Goal: Information Seeking & Learning: Learn about a topic

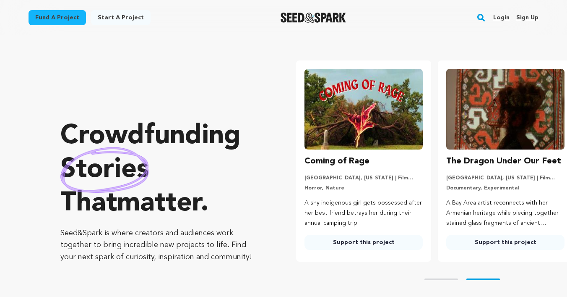
scroll to position [0, 149]
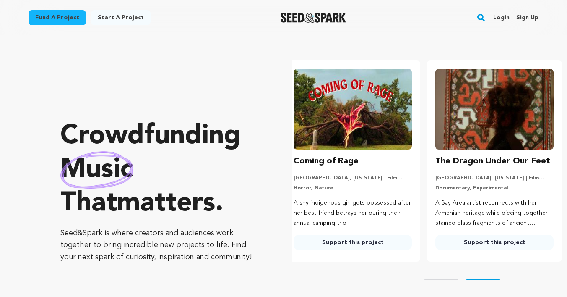
click at [70, 17] on link "Fund a project" at bounding box center [57, 17] width 57 height 15
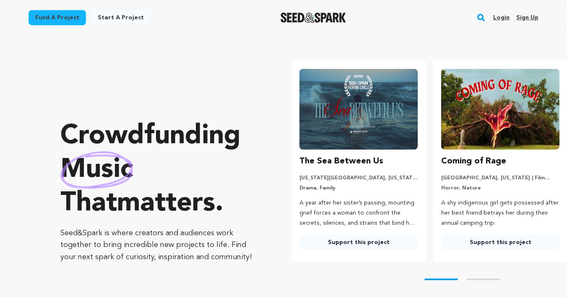
scroll to position [0, 0]
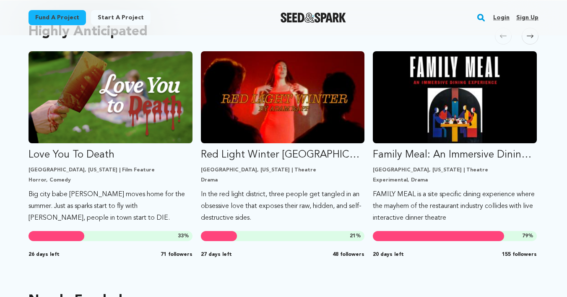
scroll to position [458, 0]
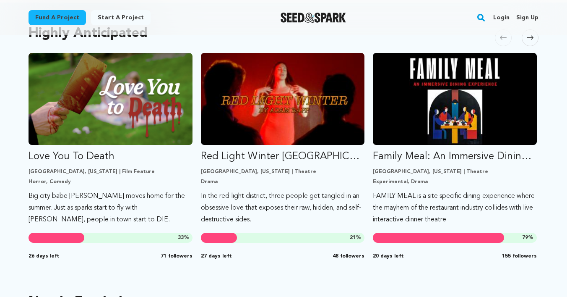
click at [530, 41] on icon at bounding box center [530, 37] width 7 height 6
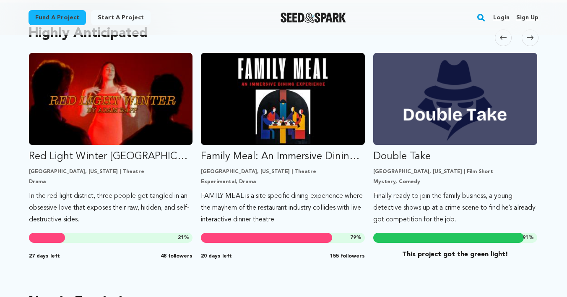
click at [530, 41] on icon at bounding box center [530, 37] width 7 height 6
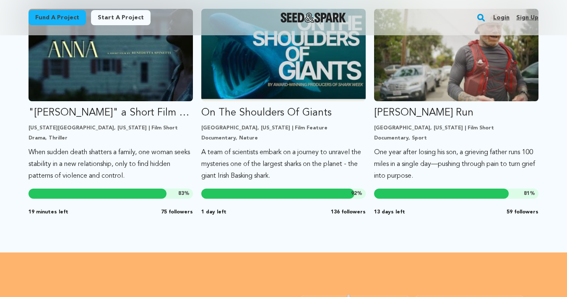
scroll to position [732, 0]
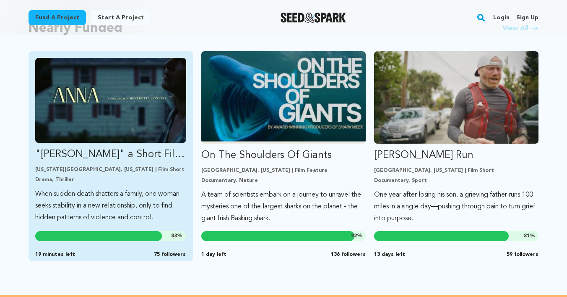
click at [164, 145] on link ""ANNA" a Short Film by Benedetta Spinetti New York City, New York | Film Short …" at bounding box center [110, 140] width 151 height 165
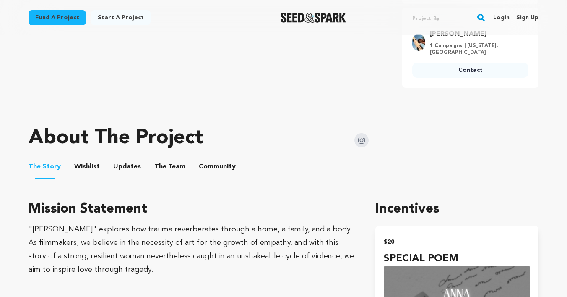
scroll to position [324, 0]
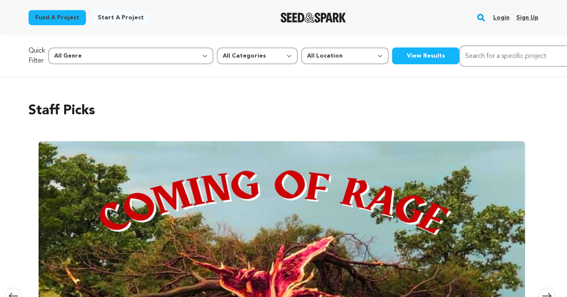
scroll to position [732, 0]
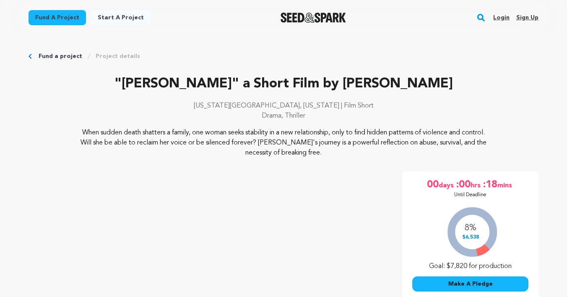
scroll to position [324, 0]
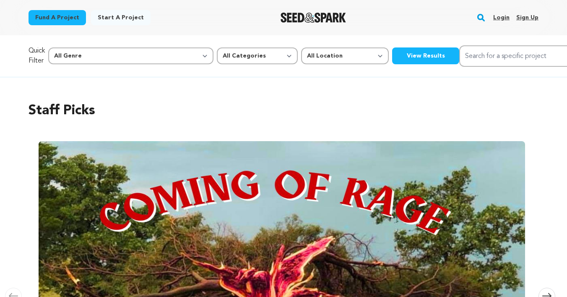
click at [65, 15] on link "Fund a project" at bounding box center [57, 17] width 57 height 15
click at [217, 47] on select "All Categories Film Feature Film Short Series Music Video Comics Artist Residen…" at bounding box center [257, 55] width 81 height 17
select select "383"
click at [217, 47] on select "All Categories Film Feature Film Short Series Music Video Comics Artist Residen…" at bounding box center [257, 55] width 81 height 17
click at [392, 54] on button "View Results" at bounding box center [425, 55] width 67 height 17
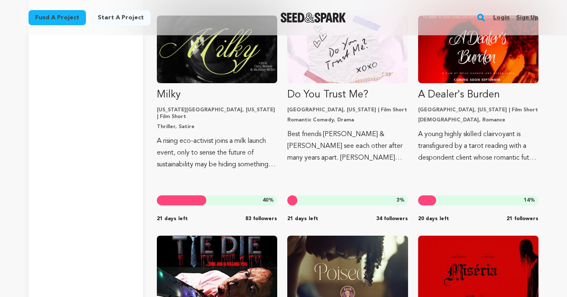
scroll to position [3700, 0]
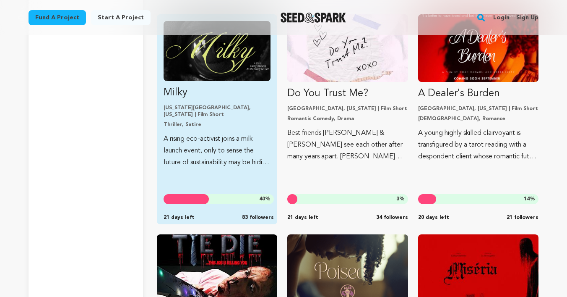
click at [188, 150] on p "A rising eco-activist joins a milk launch event, only to sense the future of su…" at bounding box center [217, 150] width 107 height 35
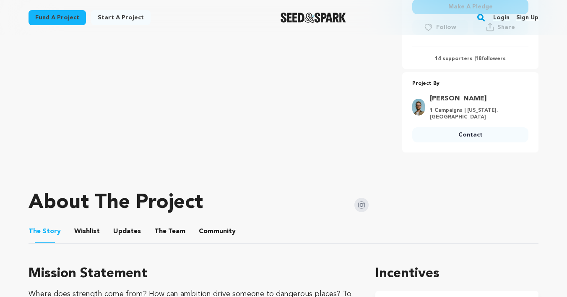
scroll to position [306, 0]
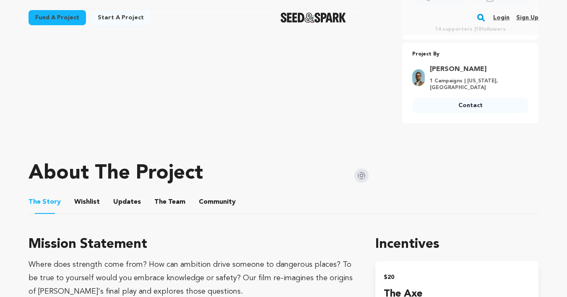
click at [171, 196] on button "The Team" at bounding box center [170, 203] width 20 height 20
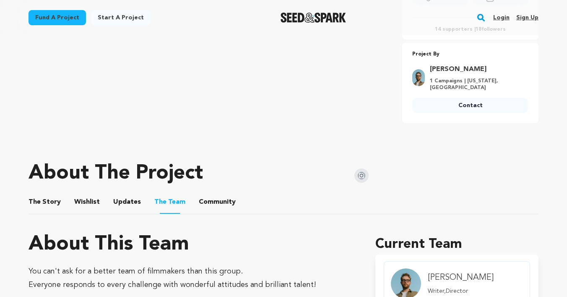
click at [100, 200] on ul "The Story The Story Wishlist Wishlist Updates Updates The Team The Team Communi…" at bounding box center [284, 202] width 510 height 24
click at [85, 201] on button "Wishlist" at bounding box center [87, 203] width 20 height 20
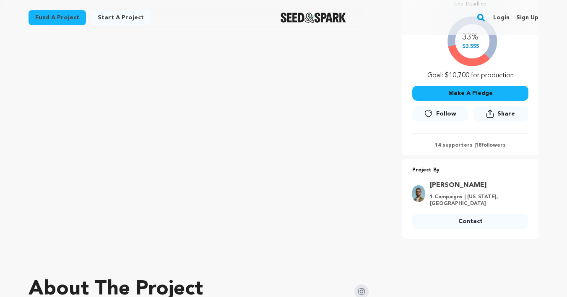
scroll to position [340, 0]
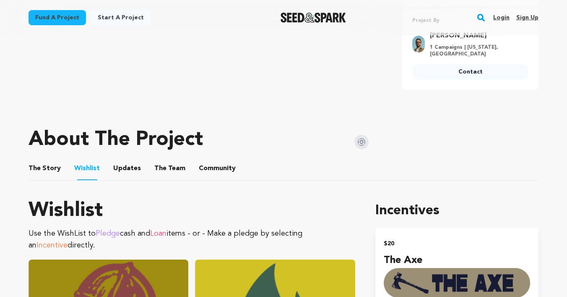
click at [167, 162] on button "The Team" at bounding box center [170, 170] width 20 height 20
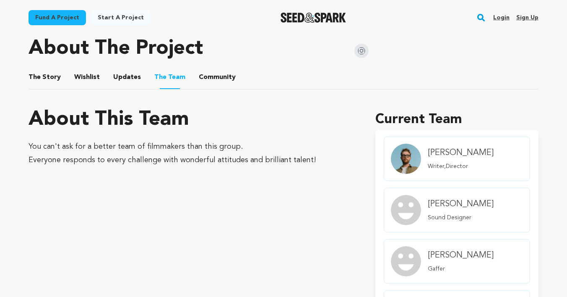
scroll to position [334, 0]
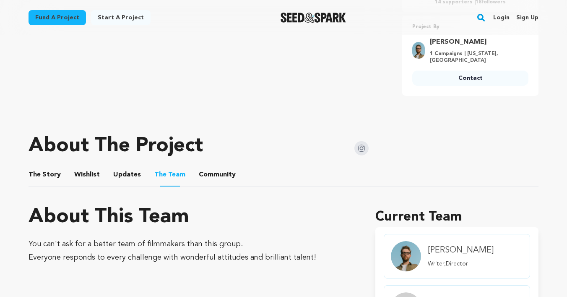
click at [127, 170] on button "Updates" at bounding box center [127, 176] width 20 height 20
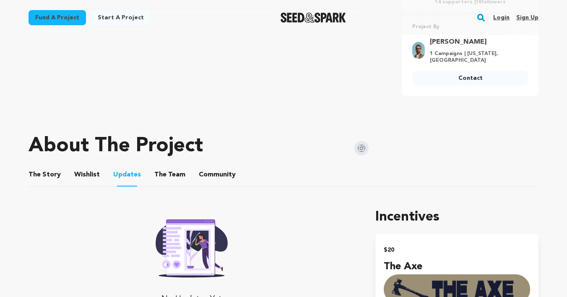
click at [79, 171] on button "Wishlist" at bounding box center [87, 176] width 20 height 20
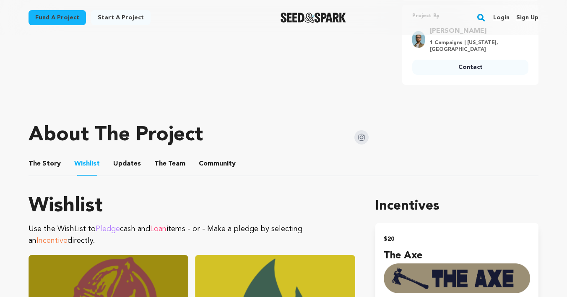
scroll to position [313, 0]
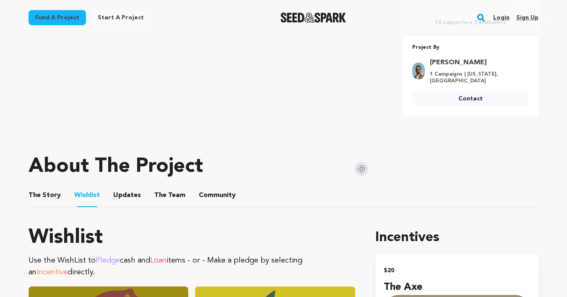
click at [234, 197] on ul "The Story The Story Wishlist Wishlist Updates Updates The Team The Team Communi…" at bounding box center [284, 195] width 510 height 24
click at [219, 194] on button "Community" at bounding box center [217, 197] width 20 height 20
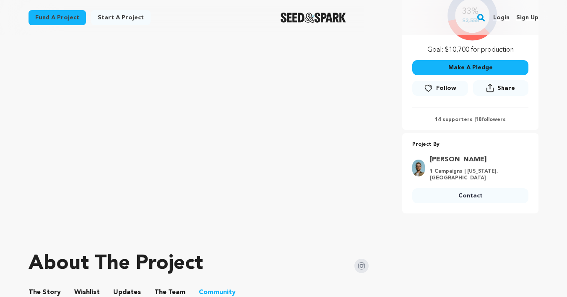
scroll to position [222, 0]
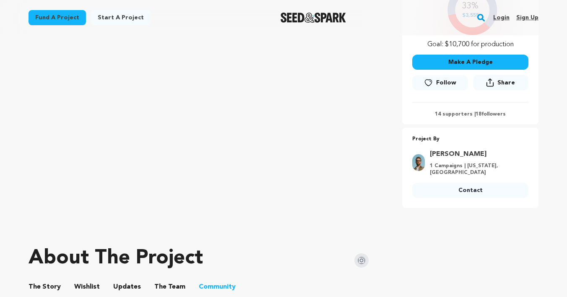
click at [148, 283] on ul "The Story The Story Wishlist Wishlist Updates Updates The Team The Team Communi…" at bounding box center [284, 287] width 510 height 24
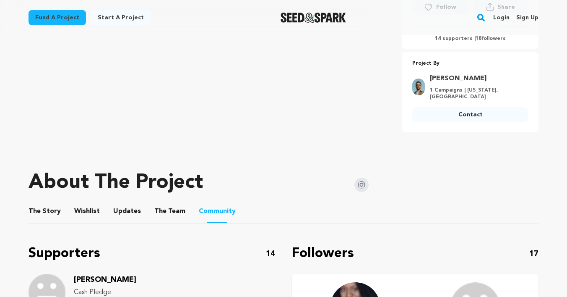
scroll to position [396, 0]
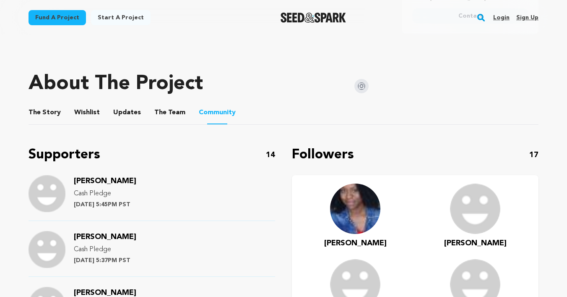
click at [166, 109] on button "The Team" at bounding box center [170, 114] width 20 height 20
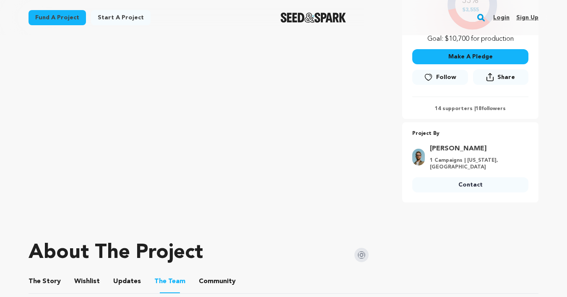
scroll to position [326, 0]
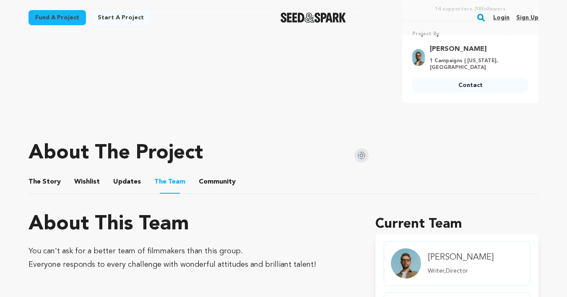
click at [52, 185] on button "The Story" at bounding box center [45, 183] width 20 height 20
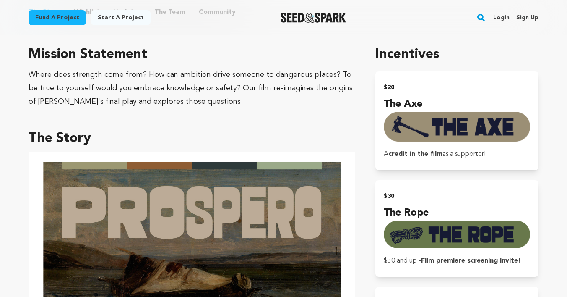
scroll to position [496, 0]
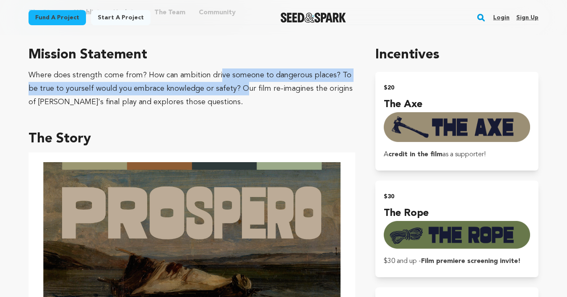
drag, startPoint x: 217, startPoint y: 76, endPoint x: 232, endPoint y: 82, distance: 16.1
click at [232, 82] on div "Where does strength come from? How can ambition drive someone to dangerous plac…" at bounding box center [192, 88] width 327 height 40
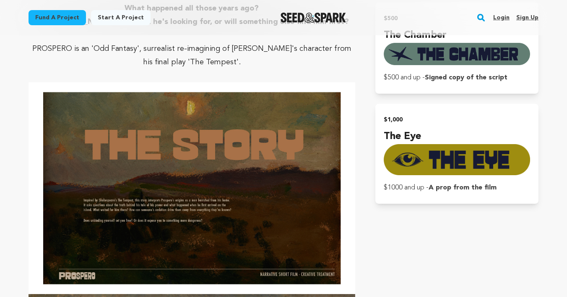
scroll to position [1135, 0]
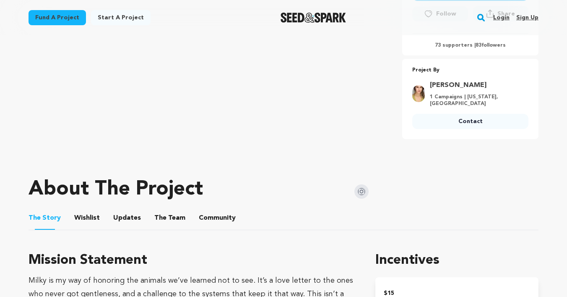
scroll to position [243, 0]
